Goal: Transaction & Acquisition: Download file/media

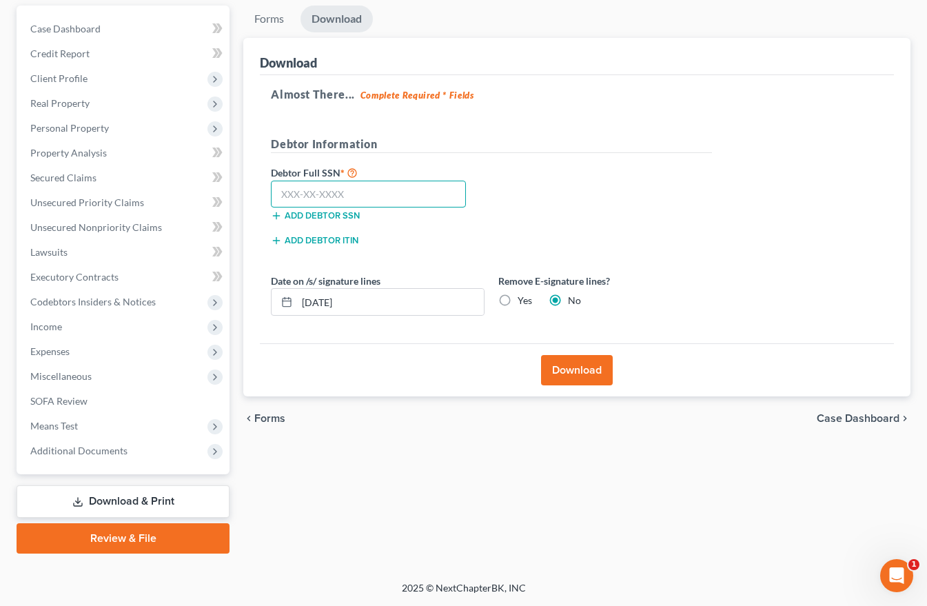
click at [299, 192] on input "text" at bounding box center [368, 195] width 195 height 28
type input "540-95-1863"
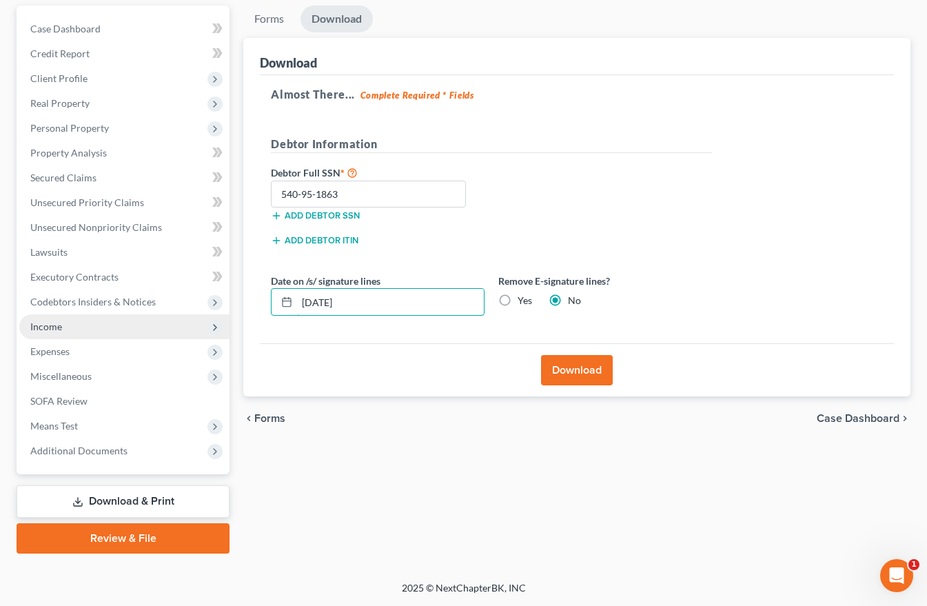
drag, startPoint x: 368, startPoint y: 306, endPoint x: 185, endPoint y: 314, distance: 183.5
click at [210, 306] on div "Petition Navigation Case Dashboard Payments Invoices Payments Payments Credit R…" at bounding box center [464, 280] width 908 height 548
click at [518, 299] on label "Yes" at bounding box center [525, 301] width 14 height 14
click at [523, 299] on input "Yes" at bounding box center [527, 298] width 9 height 9
radio input "true"
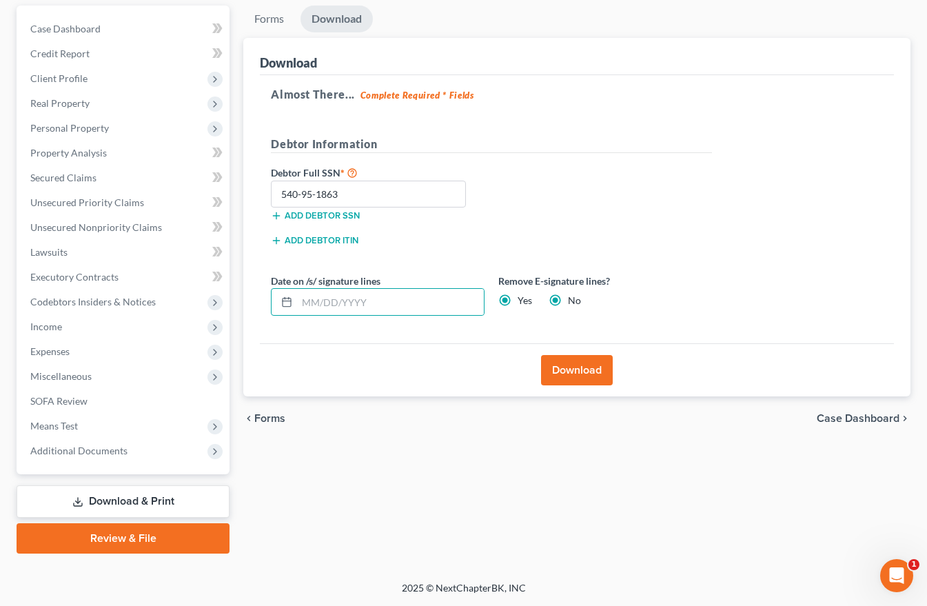
radio input "false"
click at [578, 367] on button "Download" at bounding box center [577, 370] width 72 height 30
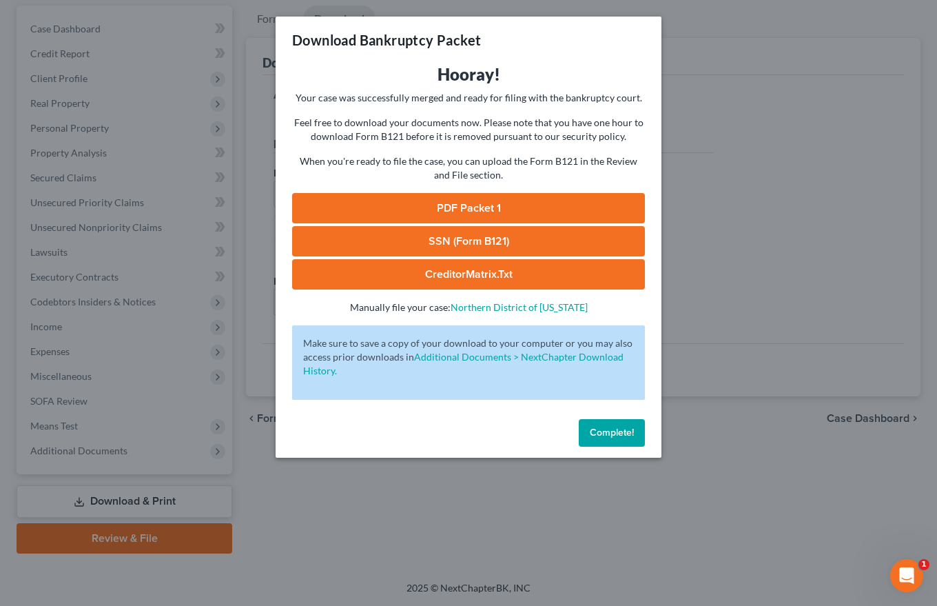
click at [473, 210] on link "PDF Packet 1" at bounding box center [468, 208] width 353 height 30
